Goal: Use online tool/utility: Use online tool/utility

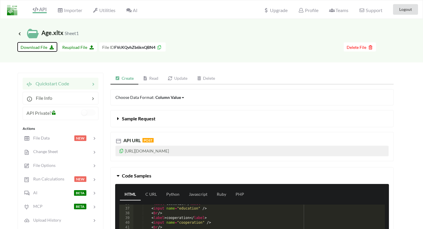
click at [43, 49] on span "Download File" at bounding box center [38, 47] width 34 height 5
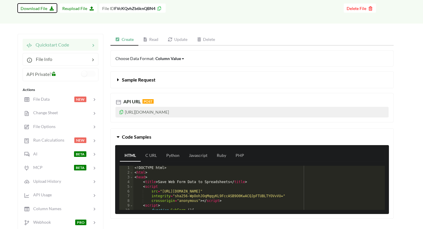
scroll to position [38, 0]
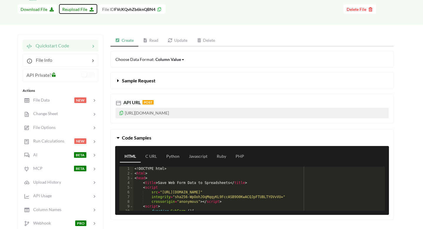
click at [74, 7] on span "Reupload File" at bounding box center [78, 9] width 32 height 5
click at [39, 11] on span "Download File" at bounding box center [38, 9] width 34 height 5
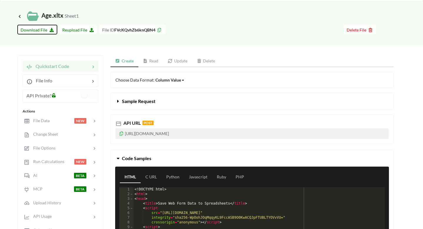
scroll to position [0, 0]
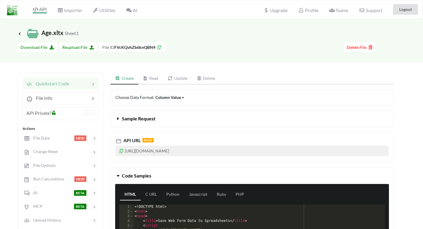
click at [37, 11] on icon at bounding box center [36, 9] width 6 height 5
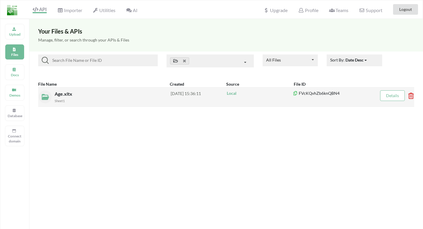
click at [68, 98] on div "Sheet1" at bounding box center [113, 100] width 116 height 6
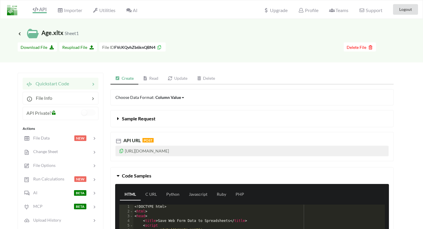
click at [153, 78] on link "Read" at bounding box center [150, 79] width 25 height 12
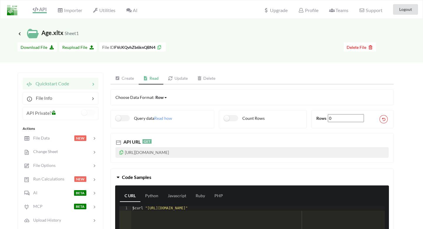
click at [134, 78] on link "Create" at bounding box center [125, 79] width 28 height 12
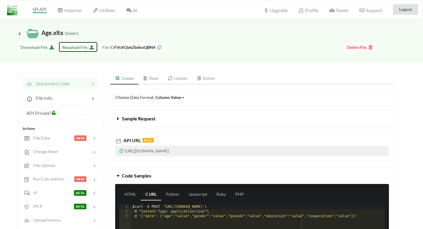
click at [76, 47] on span "Reupload File" at bounding box center [78, 47] width 32 height 5
click at [88, 45] on icon at bounding box center [90, 46] width 5 height 4
type input "C:\fakepath\Age.xlsx"
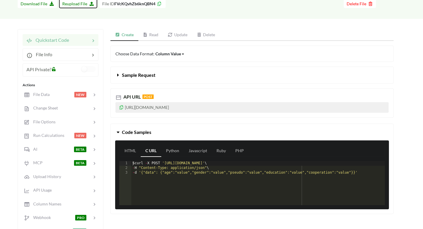
scroll to position [48, 0]
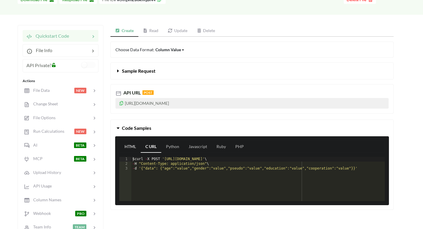
click at [131, 144] on link "HTML" at bounding box center [130, 147] width 21 height 12
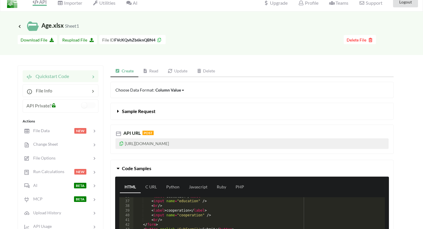
scroll to position [0, 0]
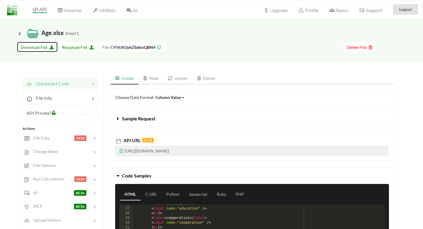
click at [25, 48] on span "Download File" at bounding box center [38, 47] width 34 height 5
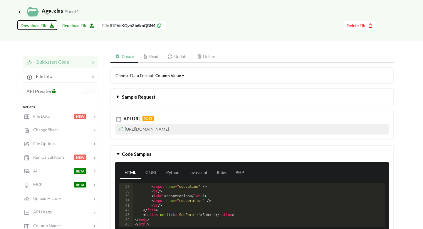
scroll to position [23, 0]
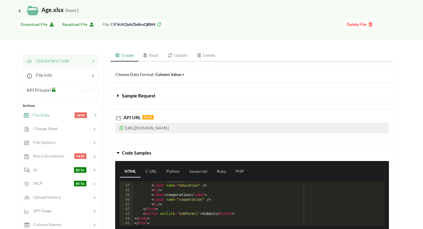
click at [78, 111] on div "File Data NEW" at bounding box center [60, 115] width 77 height 14
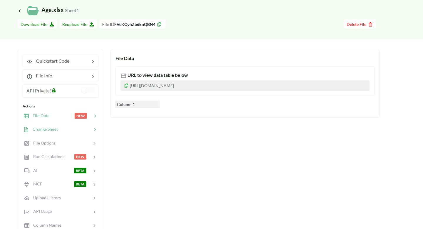
click at [69, 129] on div at bounding box center [75, 129] width 34 height 7
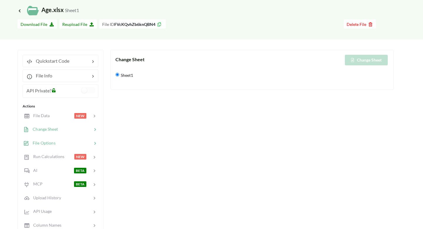
click at [69, 140] on div at bounding box center [74, 143] width 36 height 7
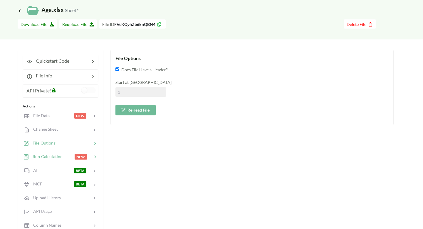
click at [56, 155] on span "Run Calculations" at bounding box center [46, 156] width 35 height 5
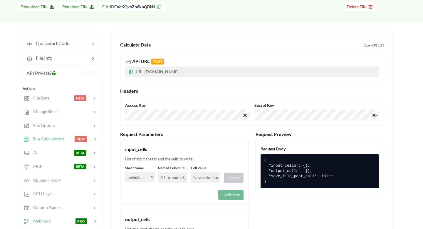
scroll to position [37, 0]
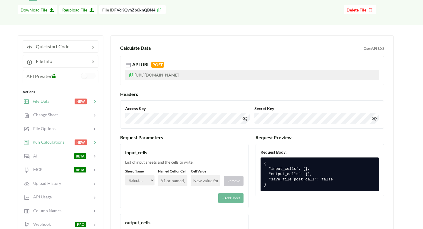
click at [52, 105] on div "File Data NEW" at bounding box center [60, 101] width 77 height 14
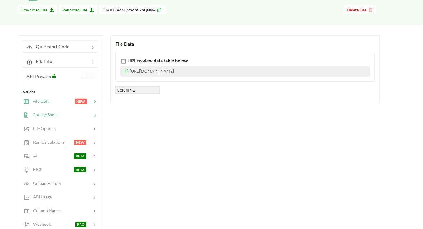
click at [74, 112] on div at bounding box center [75, 114] width 34 height 7
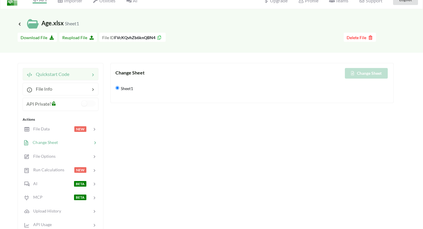
scroll to position [0, 0]
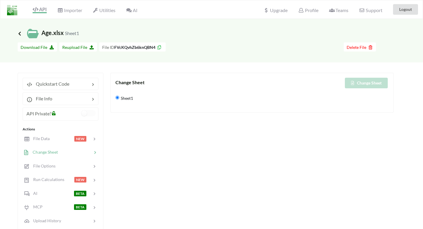
click at [20, 33] on icon at bounding box center [19, 33] width 5 height 5
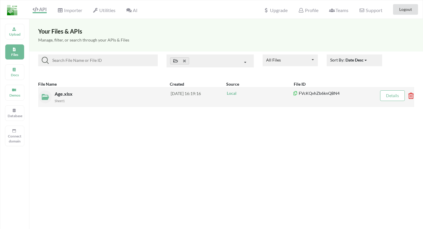
click at [102, 96] on div "Age.xlsx Sheet1" at bounding box center [113, 96] width 116 height 13
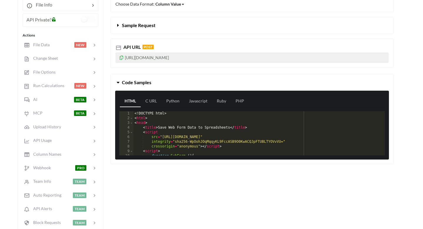
scroll to position [96, 0]
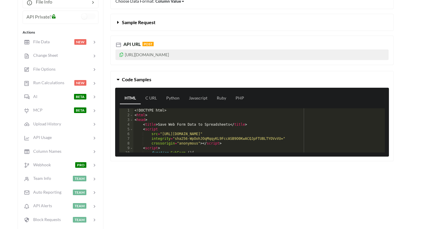
click at [142, 81] on span "Code Samples" at bounding box center [136, 79] width 29 height 6
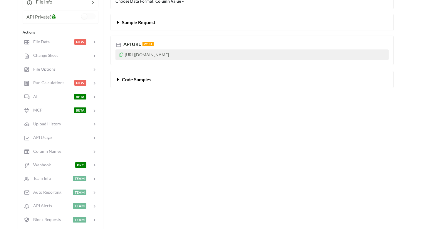
click at [142, 81] on span "Code Samples" at bounding box center [136, 79] width 29 height 6
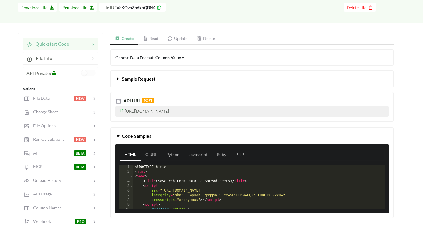
scroll to position [38, 0]
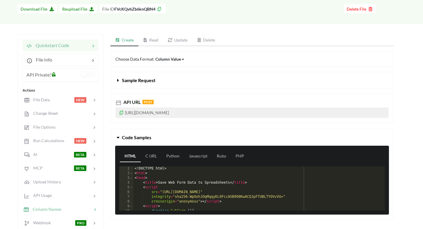
click at [55, 207] on span "Column Names" at bounding box center [45, 208] width 32 height 5
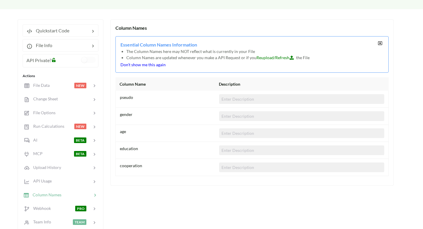
scroll to position [54, 0]
